Goal: Task Accomplishment & Management: Use online tool/utility

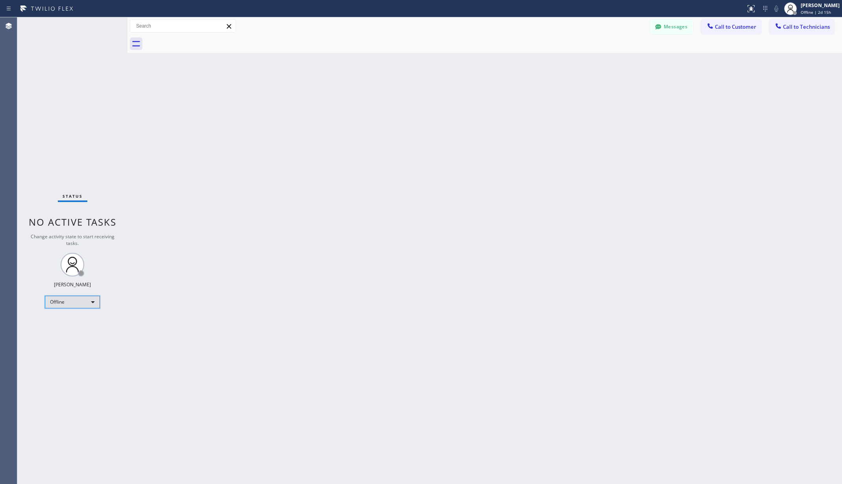
click at [81, 302] on div "Offline" at bounding box center [72, 302] width 55 height 13
click at [72, 335] on li "Unavailable" at bounding box center [71, 332] width 53 height 9
click at [239, 306] on div "Back to Dashboard Change Sender ID Customers Technicians AA [PERSON_NAME] [DATE…" at bounding box center [485, 250] width 715 height 466
click at [146, 95] on div "Back to Dashboard Change Sender ID Customers Technicians AA [PERSON_NAME] [DATE…" at bounding box center [485, 250] width 715 height 466
